Goal: Go to known website: Access a specific website the user already knows

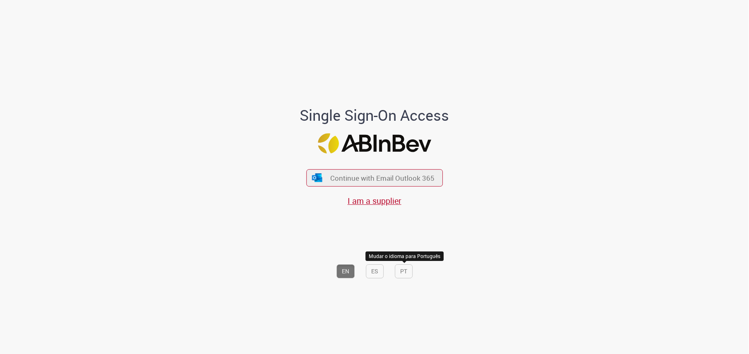
click at [398, 269] on button "PT" at bounding box center [404, 271] width 18 height 14
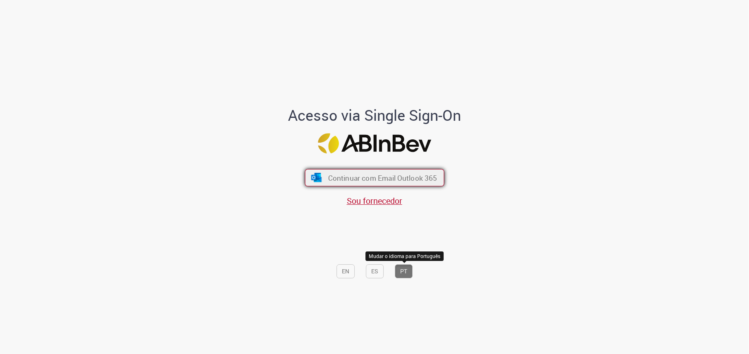
click at [407, 180] on span "Continuar com Email Outlook 365" at bounding box center [382, 178] width 109 height 10
